Goal: Learn about a topic

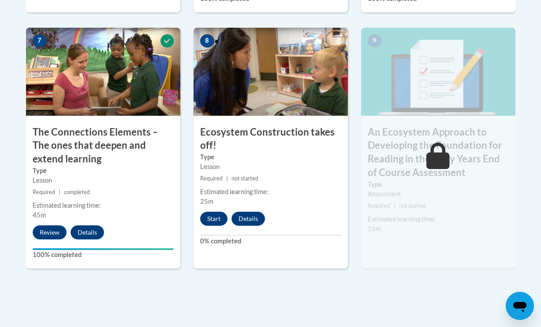
scroll to position [809, 0]
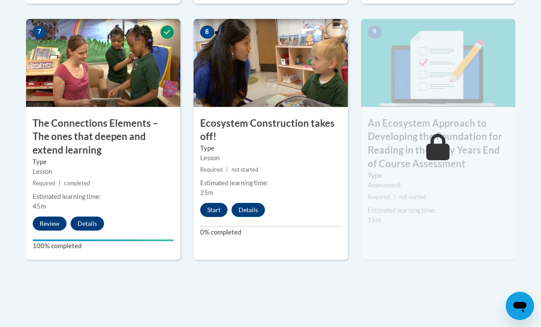
click at [221, 208] on button "Start" at bounding box center [213, 210] width 27 height 14
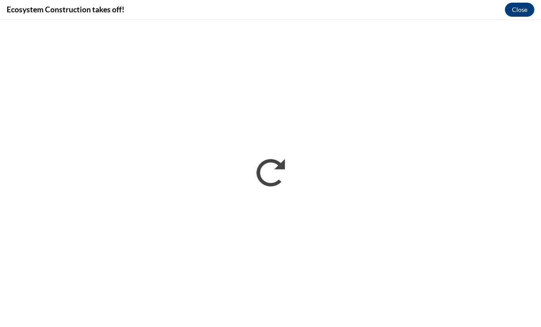
scroll to position [0, 0]
